Goal: Navigation & Orientation: Find specific page/section

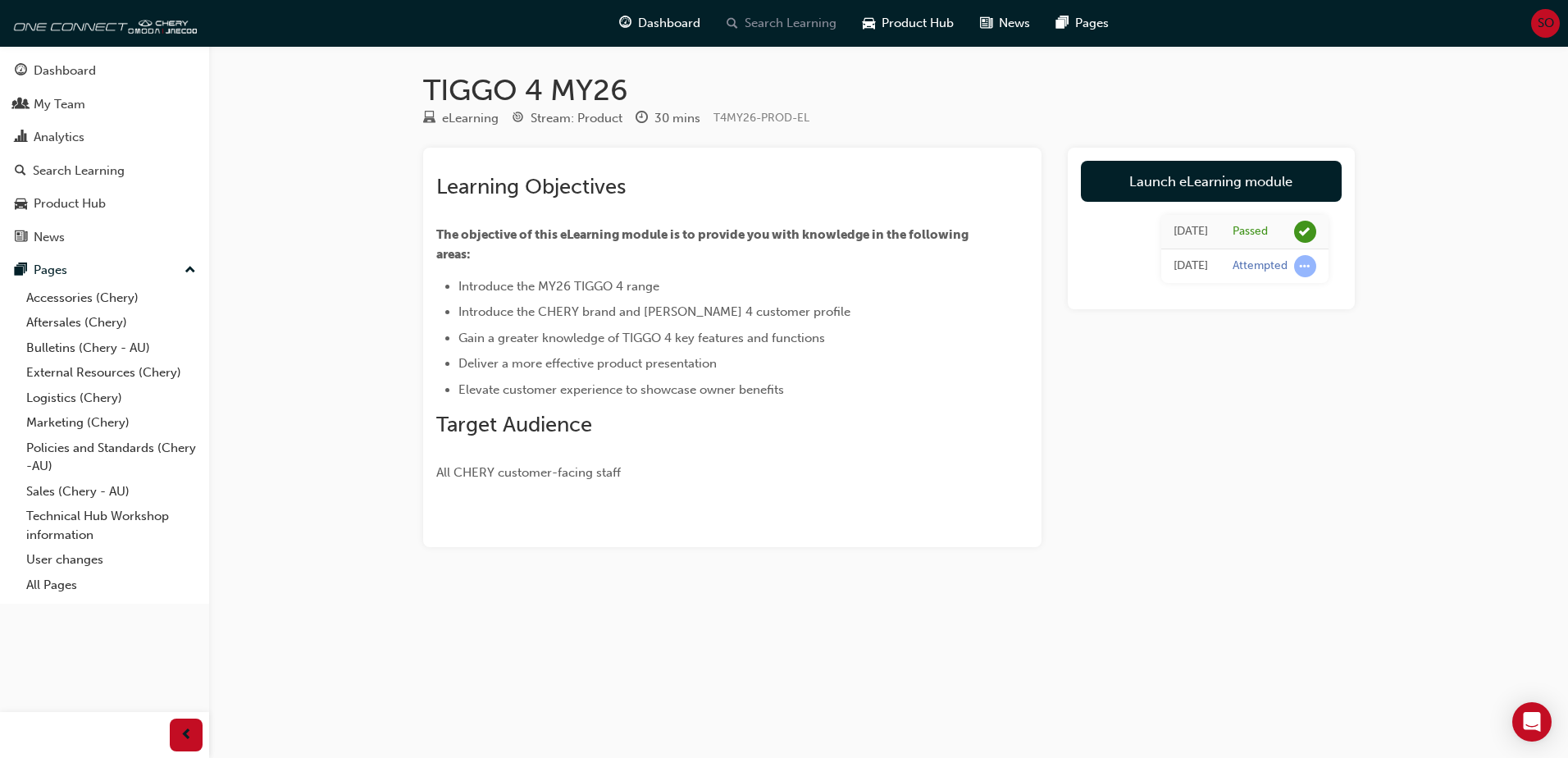
click at [810, 19] on span "Search Learning" at bounding box center [790, 24] width 92 height 19
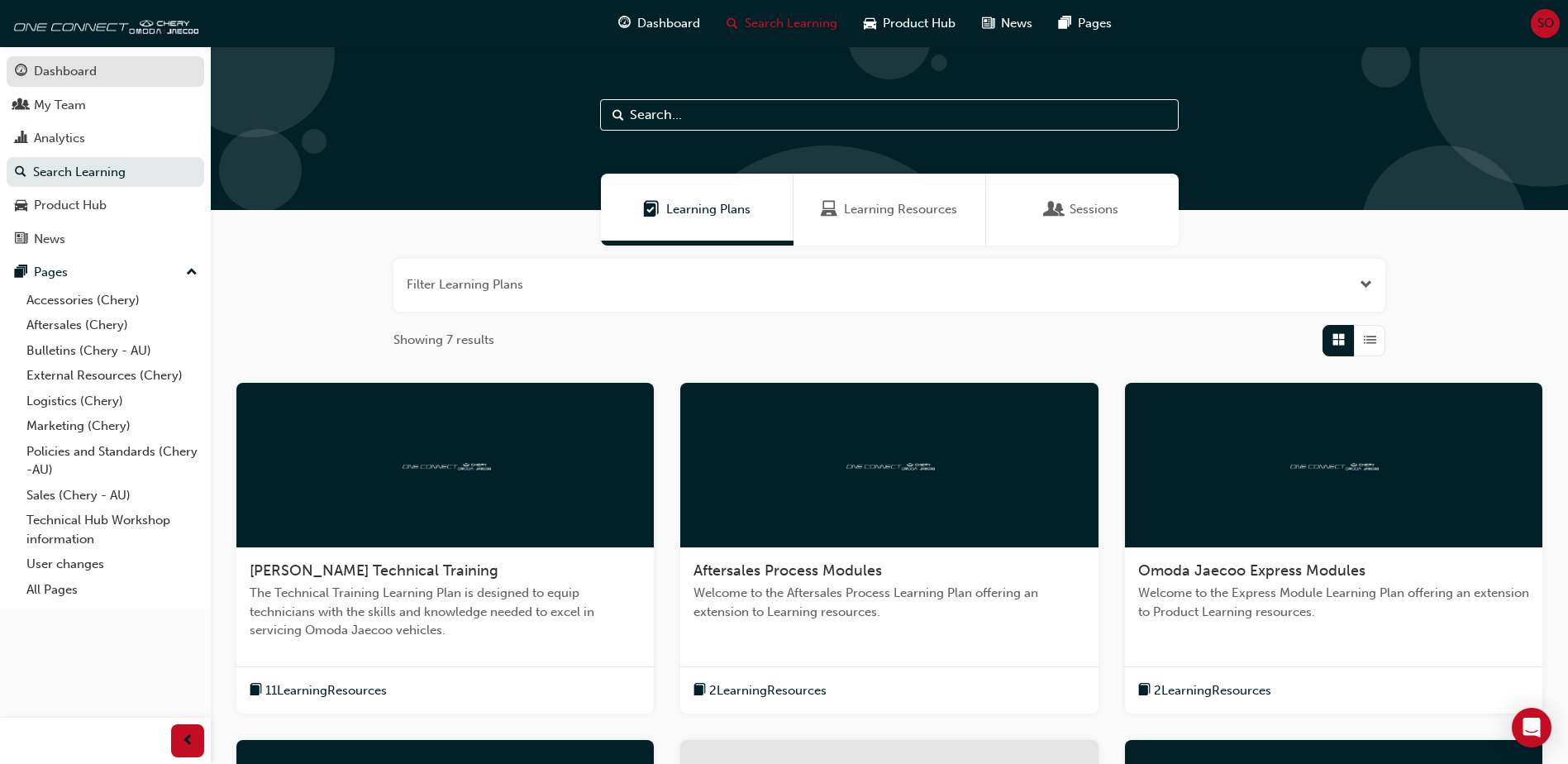
click at [60, 72] on div "Dashboard" at bounding box center [64, 71] width 63 height 19
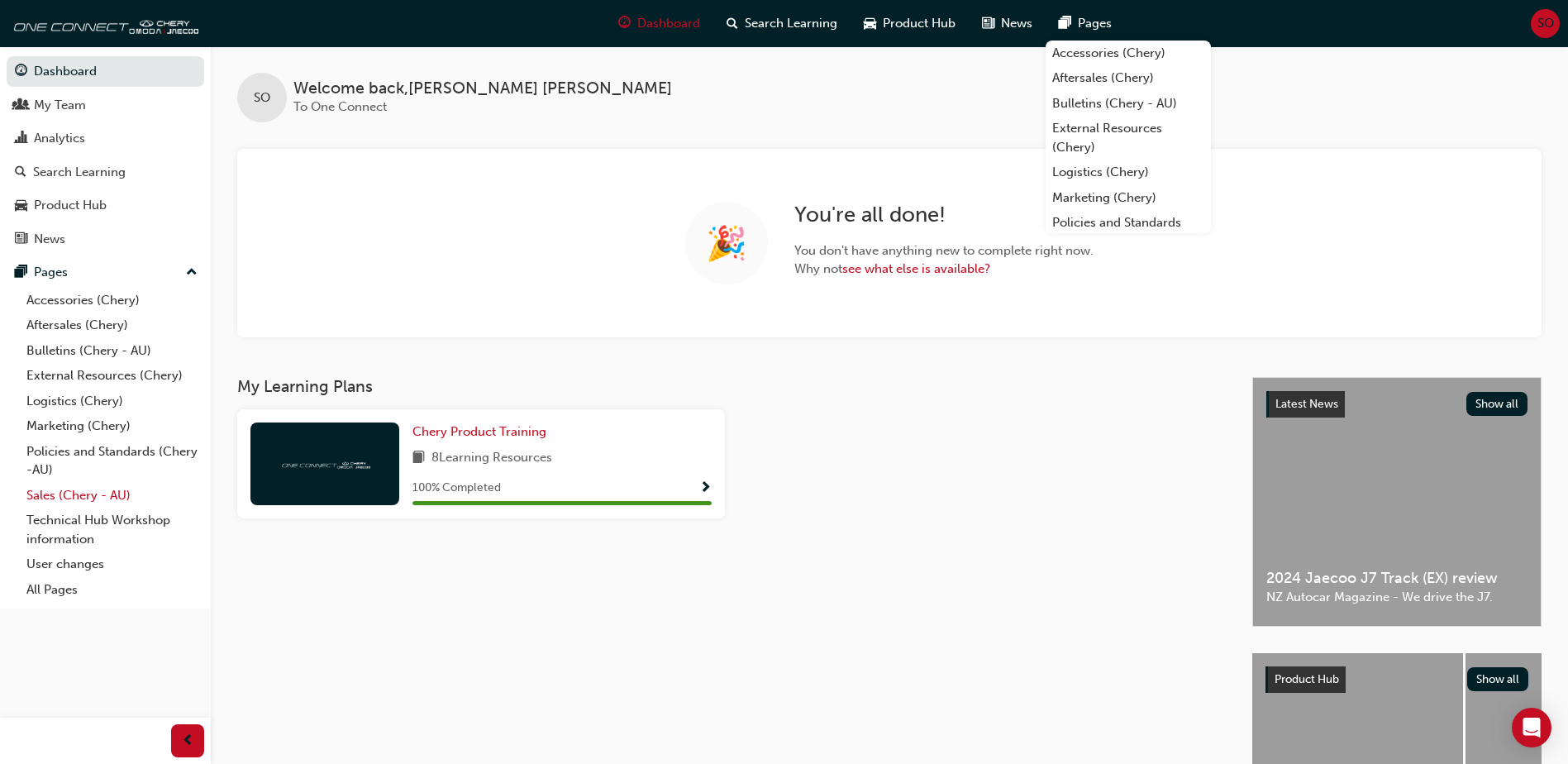
click at [65, 465] on link "Sales (Chery - AU)" at bounding box center [112, 495] width 184 height 26
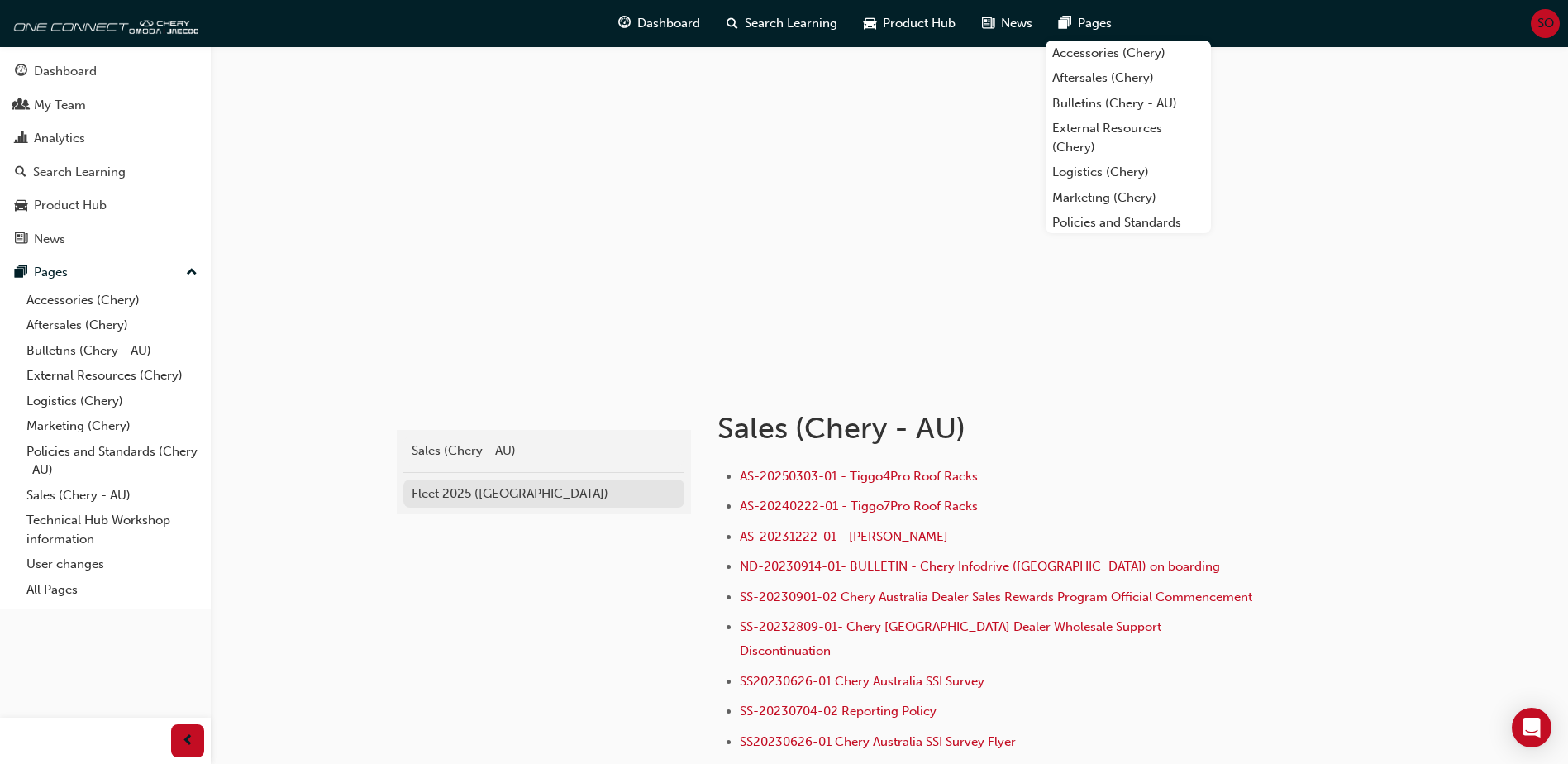
click at [457, 465] on div "Fleet 2025 ([GEOGRAPHIC_DATA])" at bounding box center [544, 494] width 264 height 19
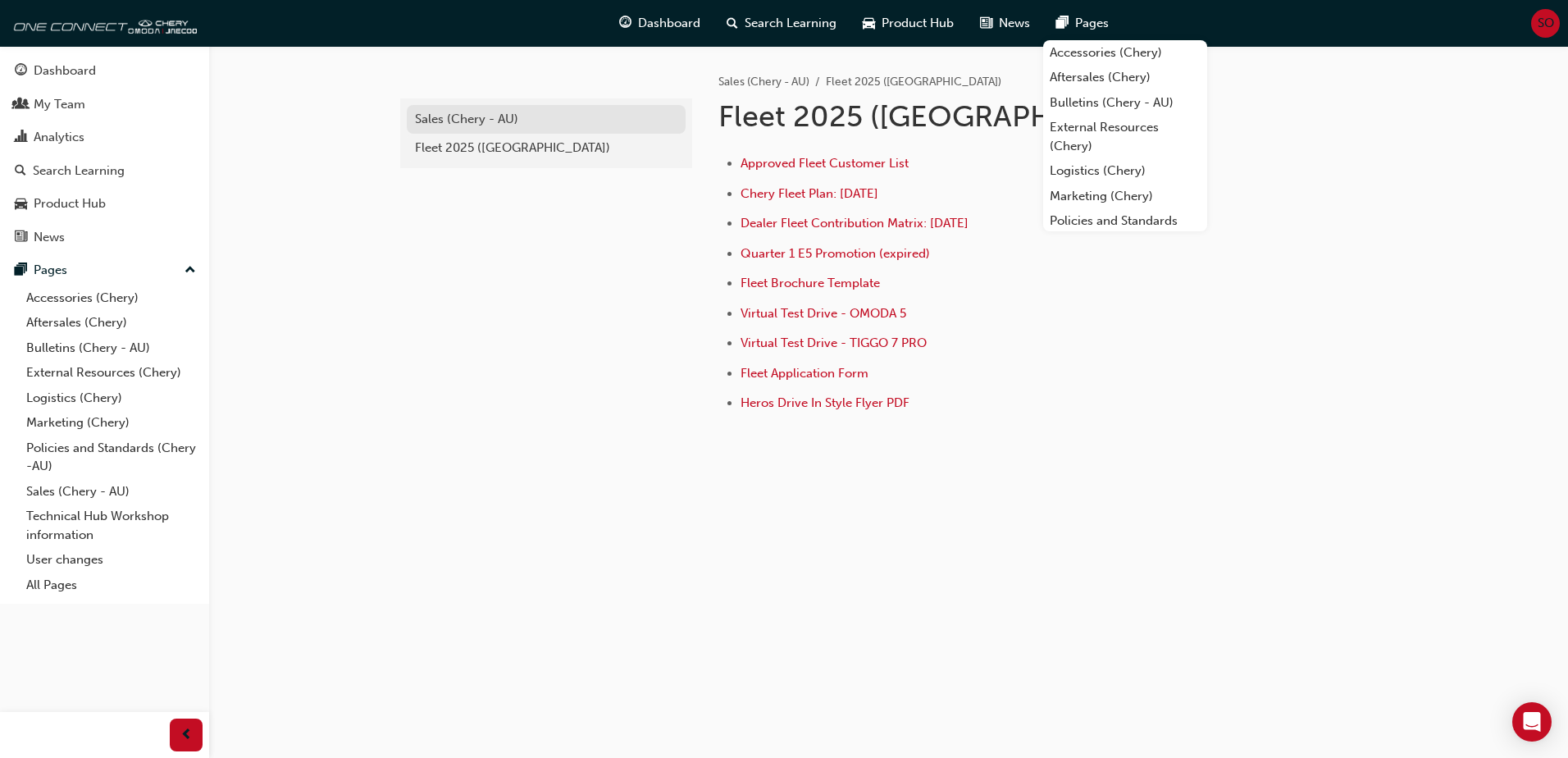
click at [482, 117] on div "Sales (Chery - AU)" at bounding box center [546, 120] width 262 height 19
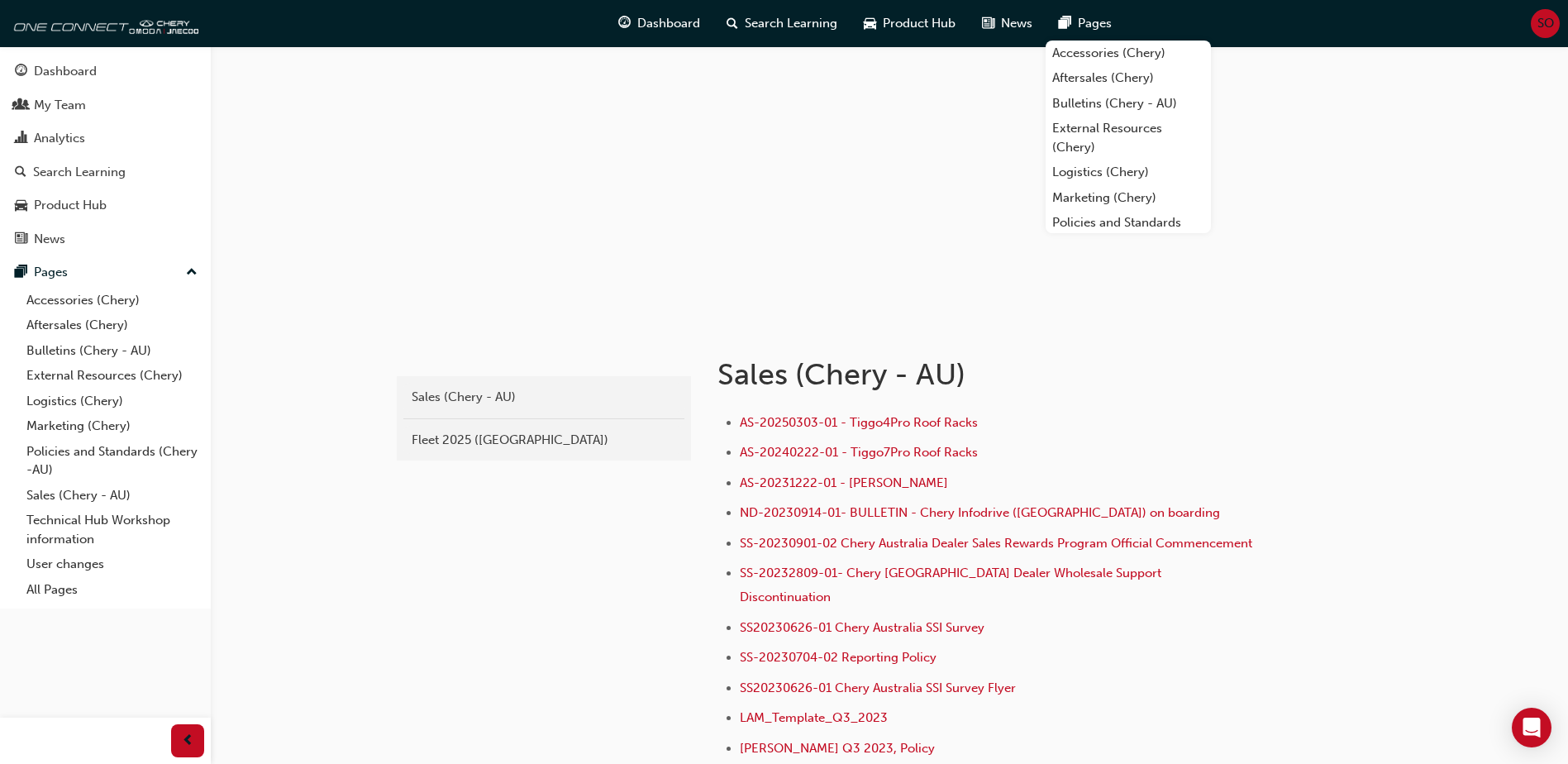
scroll to position [83, 0]
